Goal: Task Accomplishment & Management: Use online tool/utility

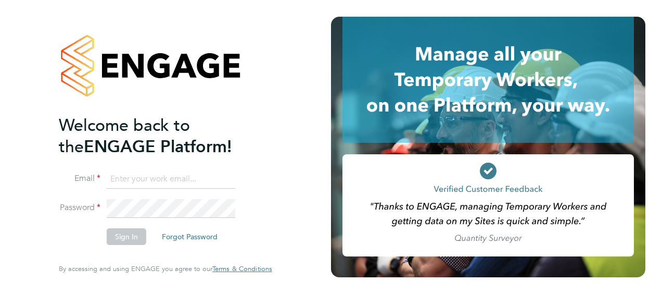
type input "sian.newlan@justice.gov.uk"
click at [117, 232] on button "Sign In" at bounding box center [127, 236] width 40 height 17
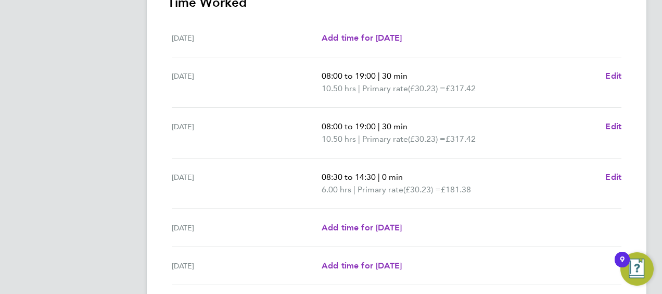
scroll to position [432, 0]
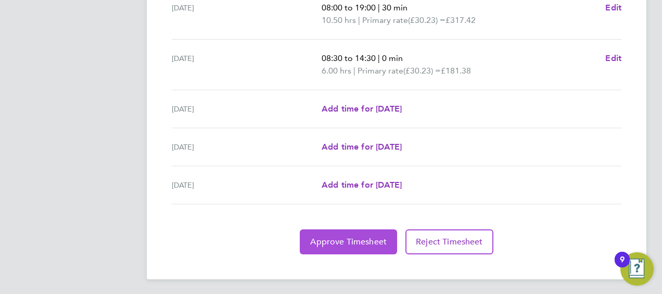
click at [331, 229] on button "Approve Timesheet" at bounding box center [348, 241] width 97 height 25
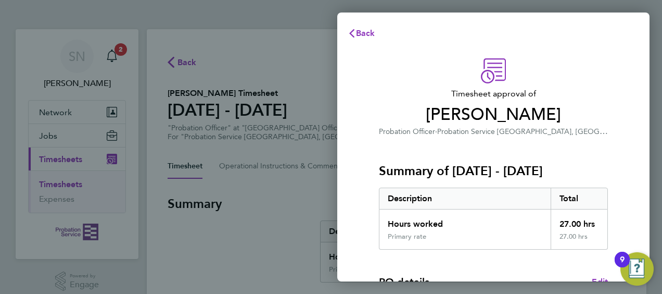
scroll to position [204, 0]
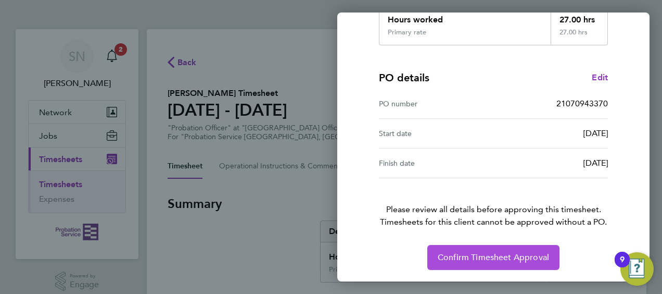
click at [467, 257] on span "Confirm Timesheet Approval" at bounding box center [493, 257] width 111 height 10
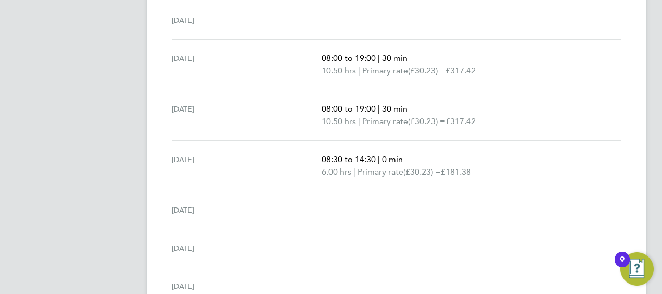
scroll to position [331, 0]
